Goal: Task Accomplishment & Management: Complete application form

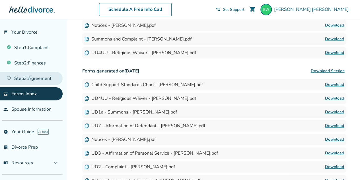
click at [31, 77] on link "Step 3 : Agreement" at bounding box center [31, 78] width 63 height 13
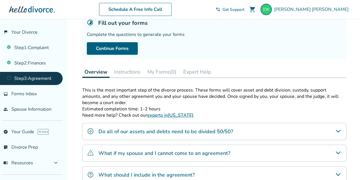
scroll to position [28, 0]
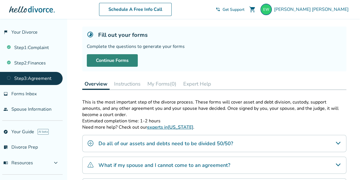
click at [107, 61] on link "Continue Forms" at bounding box center [112, 60] width 51 height 13
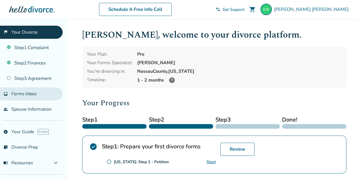
click at [21, 91] on span "Forms Inbox" at bounding box center [23, 94] width 25 height 6
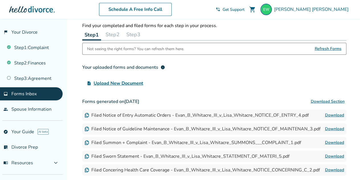
scroll to position [28, 0]
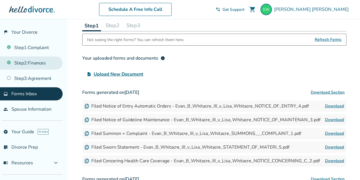
click at [42, 63] on link "Step 2 : Finances" at bounding box center [31, 62] width 63 height 13
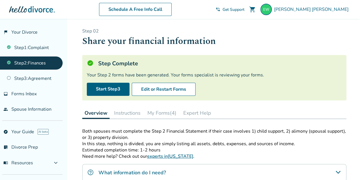
click at [161, 111] on button "My Forms (4)" at bounding box center [162, 112] width 34 height 11
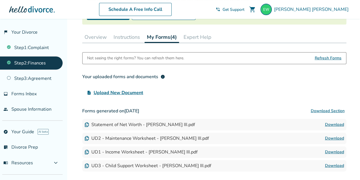
scroll to position [85, 0]
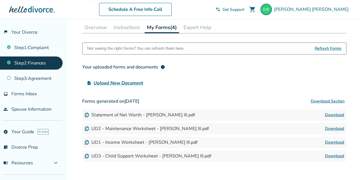
click at [326, 141] on link "Download" at bounding box center [334, 142] width 19 height 7
click at [330, 153] on link "Download" at bounding box center [334, 155] width 19 height 7
click at [38, 50] on link "Step 1 : Complaint" at bounding box center [31, 47] width 63 height 13
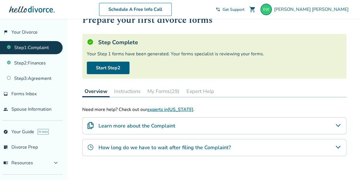
scroll to position [57, 0]
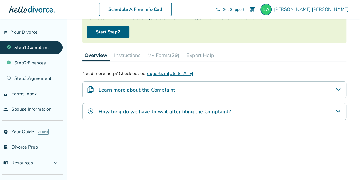
click at [170, 54] on button "My Forms (29)" at bounding box center [163, 55] width 37 height 11
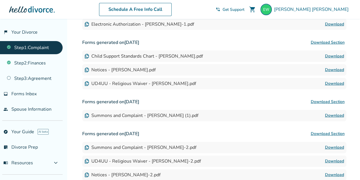
scroll to position [285, 0]
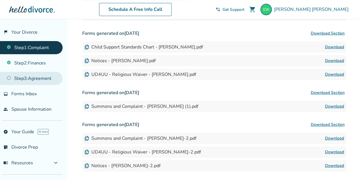
click at [30, 78] on link "Step 3 : Agreement" at bounding box center [31, 78] width 63 height 13
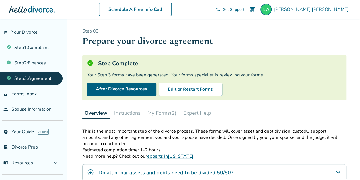
click at [150, 110] on button "My Forms (2)" at bounding box center [162, 112] width 34 height 11
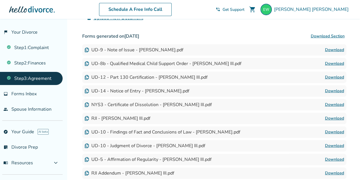
scroll to position [199, 0]
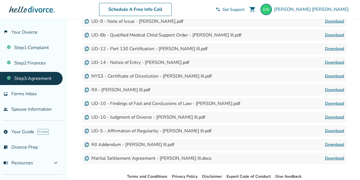
click at [327, 157] on link "Download" at bounding box center [334, 158] width 19 height 7
click at [338, 144] on link "Download" at bounding box center [334, 144] width 19 height 7
click at [331, 129] on link "Download" at bounding box center [334, 130] width 19 height 7
click at [332, 117] on link "Download" at bounding box center [334, 117] width 19 height 7
click at [332, 104] on link "Download" at bounding box center [334, 103] width 19 height 7
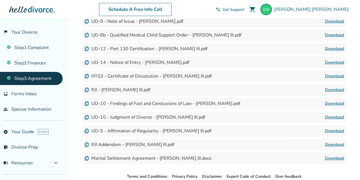
click at [329, 88] on link "Download" at bounding box center [334, 89] width 19 height 7
click at [329, 75] on link "Download" at bounding box center [334, 76] width 19 height 7
click at [331, 61] on link "Download" at bounding box center [334, 62] width 19 height 7
click at [327, 47] on link "Download" at bounding box center [334, 48] width 19 height 7
click at [329, 34] on link "Download" at bounding box center [334, 35] width 19 height 7
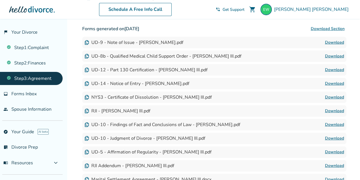
scroll to position [171, 0]
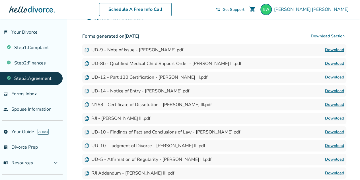
click at [328, 48] on link "Download" at bounding box center [334, 49] width 19 height 7
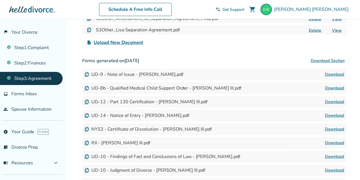
scroll to position [114, 0]
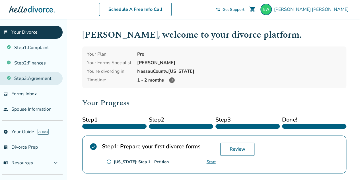
click at [28, 75] on link "Step 3 : Agreement" at bounding box center [31, 78] width 63 height 13
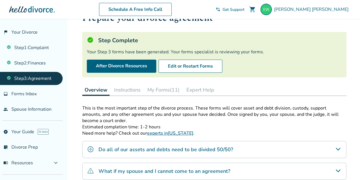
scroll to position [28, 0]
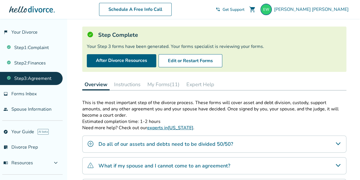
click at [171, 84] on button "My Forms (11)" at bounding box center [163, 84] width 37 height 11
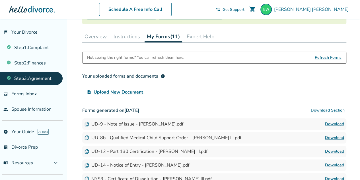
scroll to position [85, 0]
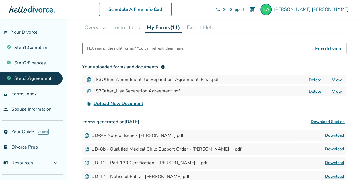
click at [130, 101] on span "Upload New Document" at bounding box center [119, 103] width 50 height 7
click at [0, 0] on input "upload_file Upload New Document" at bounding box center [0, 0] width 0 height 0
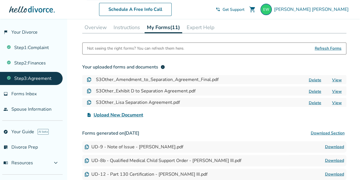
click at [336, 91] on link "View" at bounding box center [337, 91] width 10 height 5
click at [340, 79] on link "View" at bounding box center [337, 79] width 10 height 5
click at [335, 101] on link "View" at bounding box center [337, 102] width 10 height 5
click at [333, 12] on div "Evan Whitacre" at bounding box center [306, 9] width 91 height 11
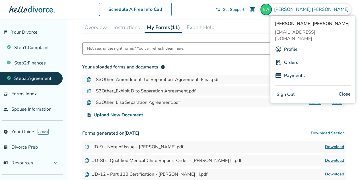
click at [294, 90] on button "Sign Out" at bounding box center [286, 94] width 22 height 8
